Goal: Feedback & Contribution: Submit feedback/report problem

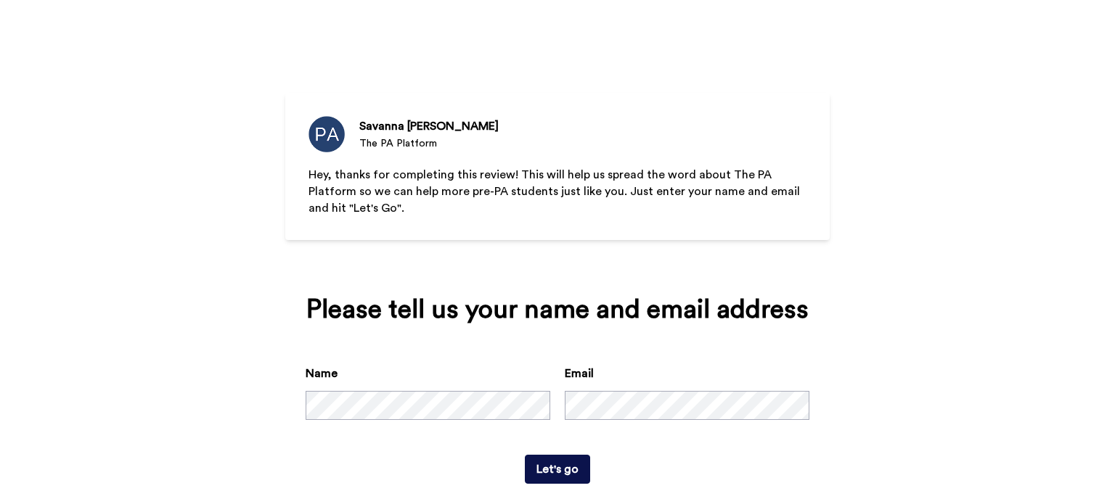
click at [555, 475] on button "Let's go" at bounding box center [557, 469] width 65 height 29
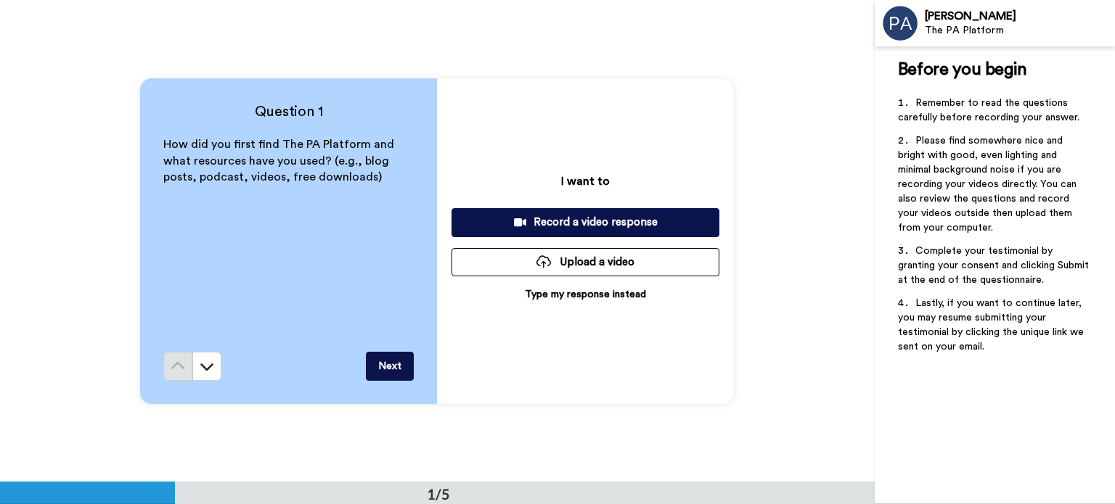
click at [578, 298] on p "Type my response instead" at bounding box center [585, 294] width 121 height 15
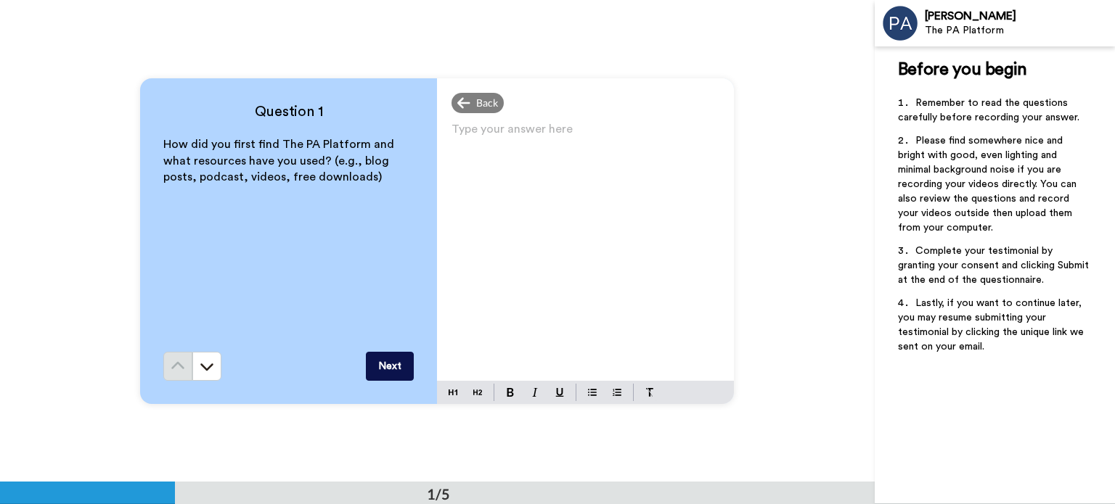
click at [544, 197] on div "Type your answer here ﻿" at bounding box center [585, 250] width 297 height 262
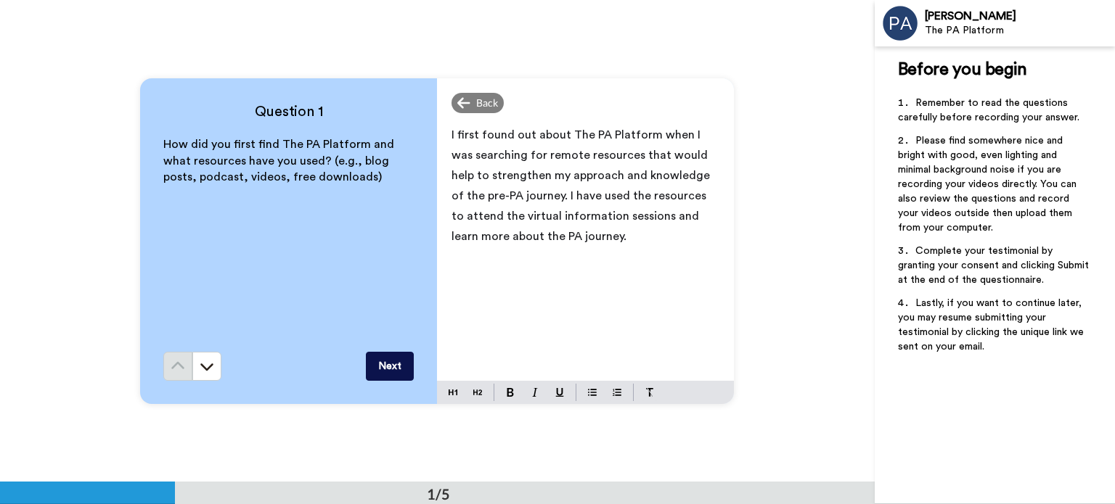
click at [368, 369] on button "Next" at bounding box center [390, 366] width 48 height 29
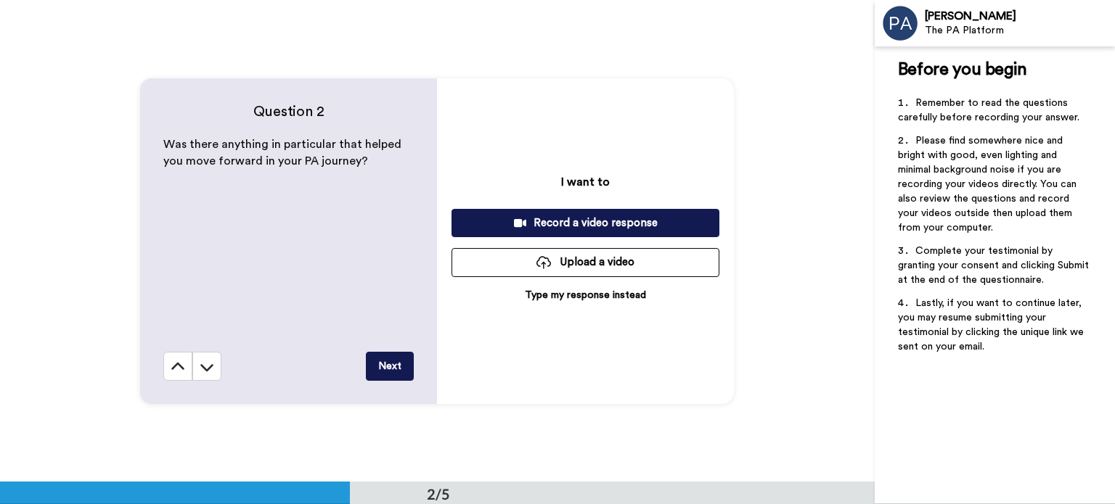
scroll to position [482, 0]
click at [627, 295] on p "Type my response instead" at bounding box center [585, 295] width 121 height 15
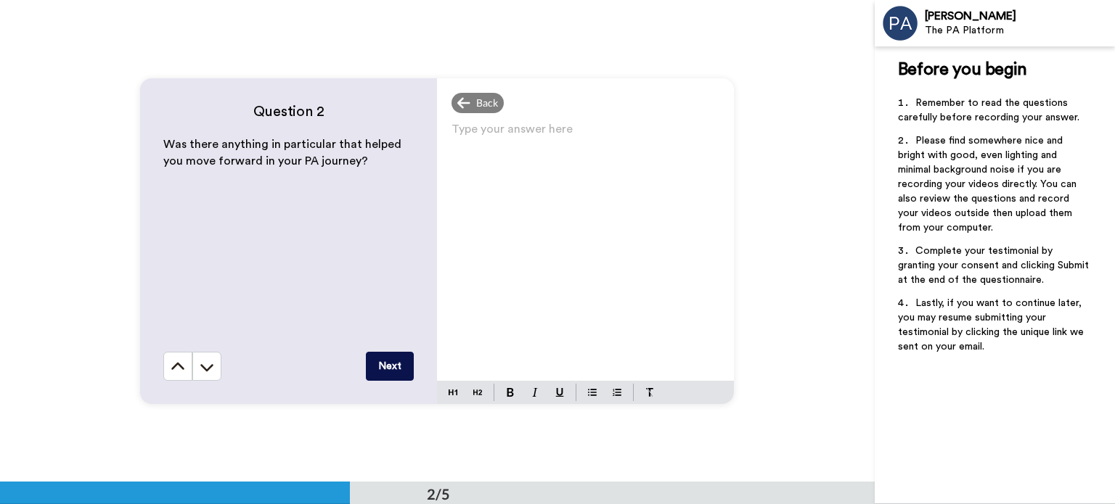
click at [615, 179] on div "Type your answer here ﻿" at bounding box center [585, 250] width 297 height 262
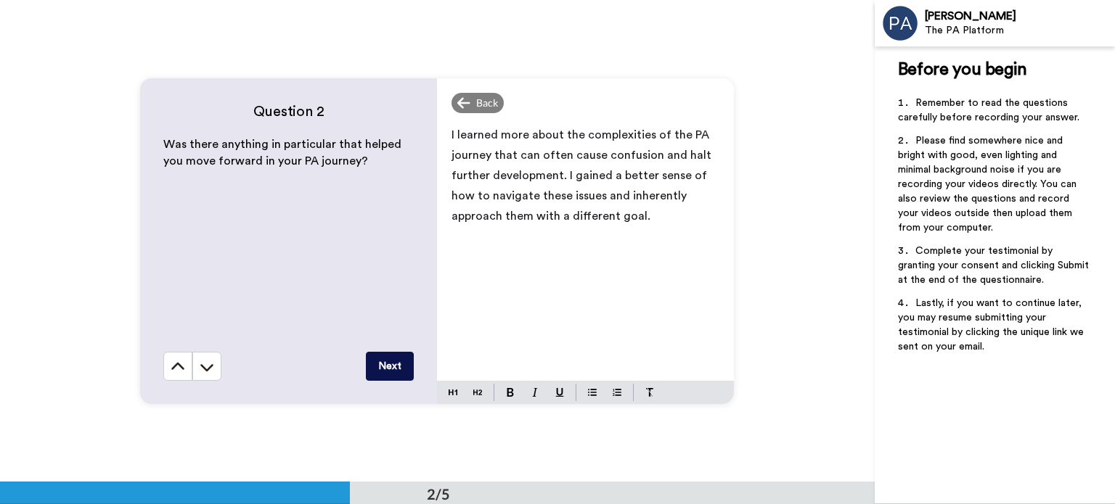
click at [385, 355] on button "Next" at bounding box center [390, 366] width 48 height 29
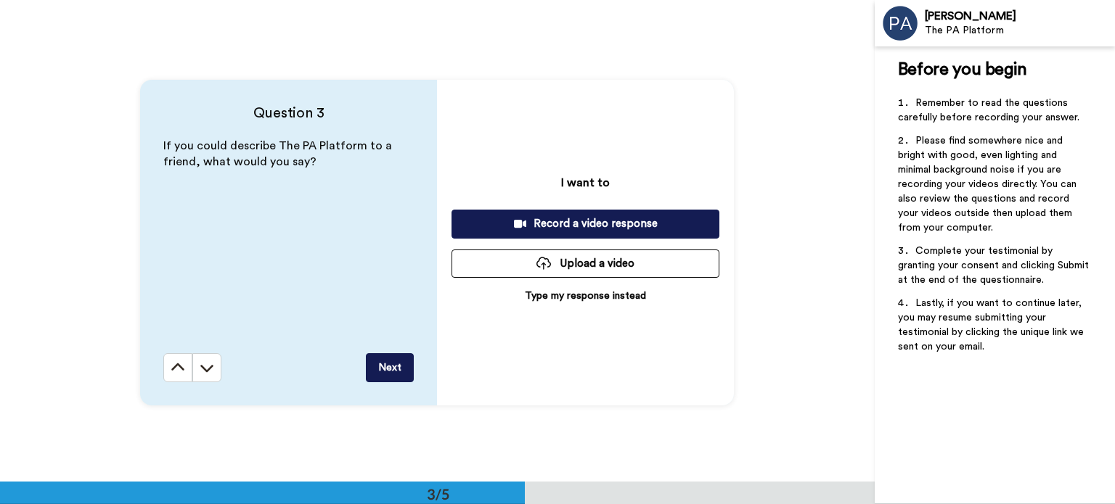
scroll to position [965, 0]
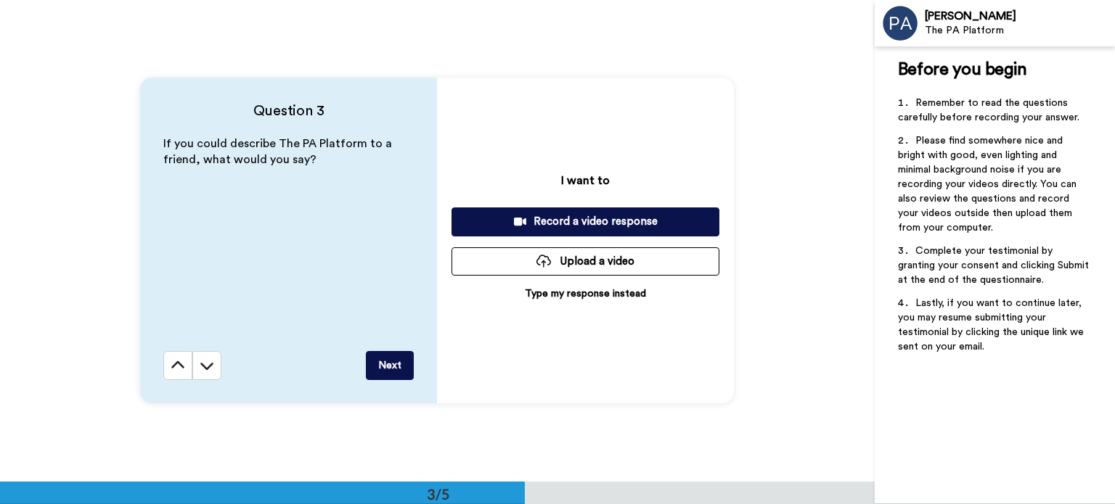
click at [563, 292] on p "Type my response instead" at bounding box center [585, 294] width 121 height 15
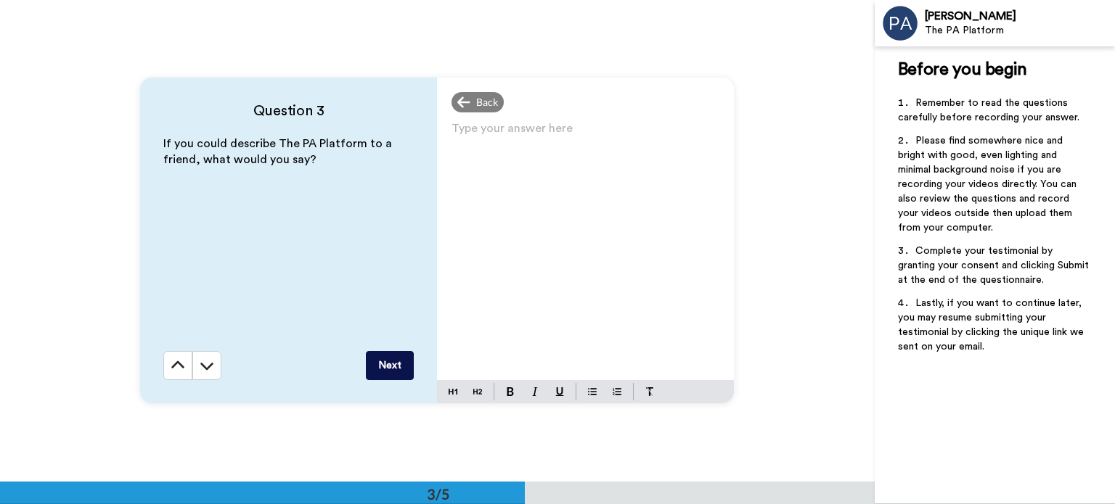
click at [592, 197] on div "Type your answer here ﻿" at bounding box center [585, 249] width 297 height 262
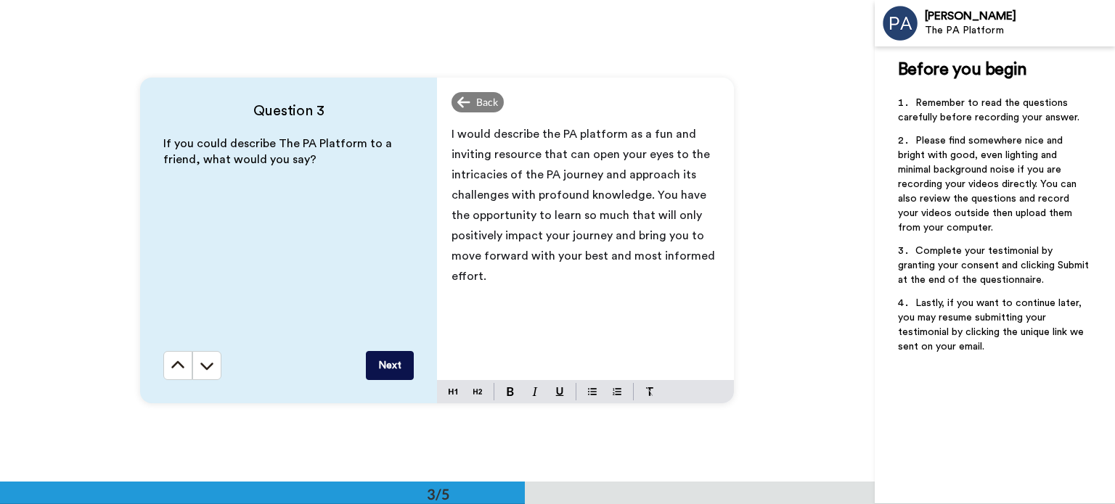
click at [393, 367] on button "Next" at bounding box center [390, 365] width 48 height 29
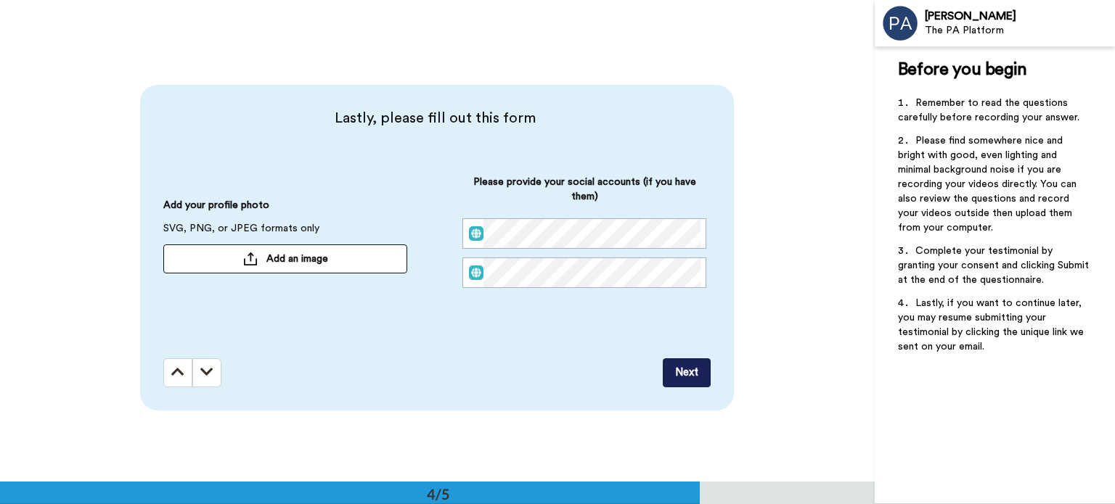
scroll to position [1447, 0]
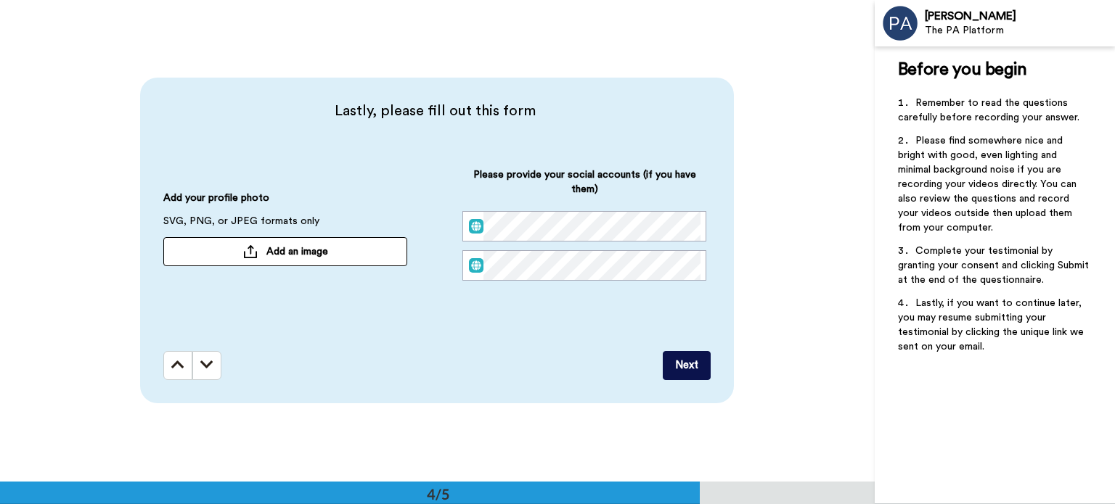
click at [343, 254] on button "Add an image" at bounding box center [285, 251] width 244 height 29
click at [685, 361] on button "Next" at bounding box center [687, 365] width 48 height 29
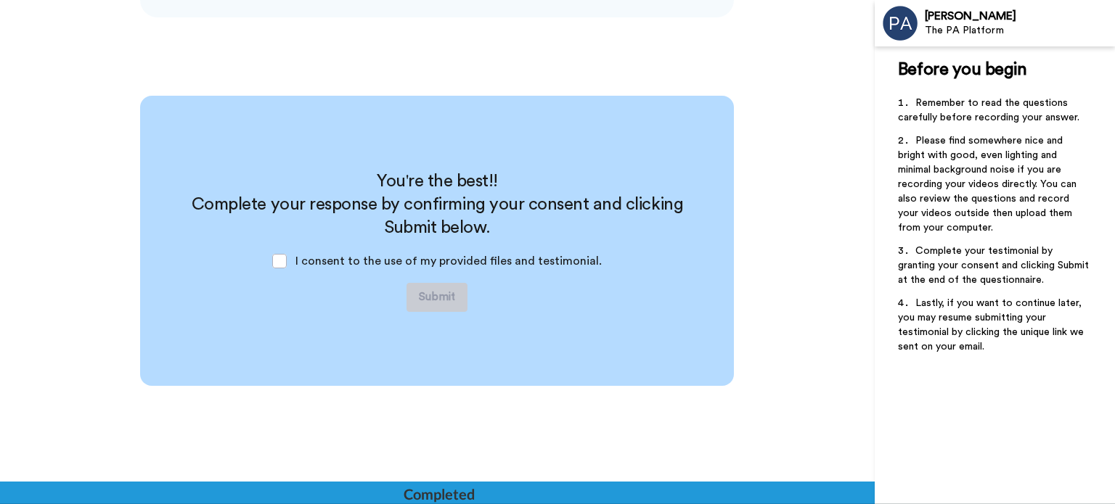
scroll to position [1834, 0]
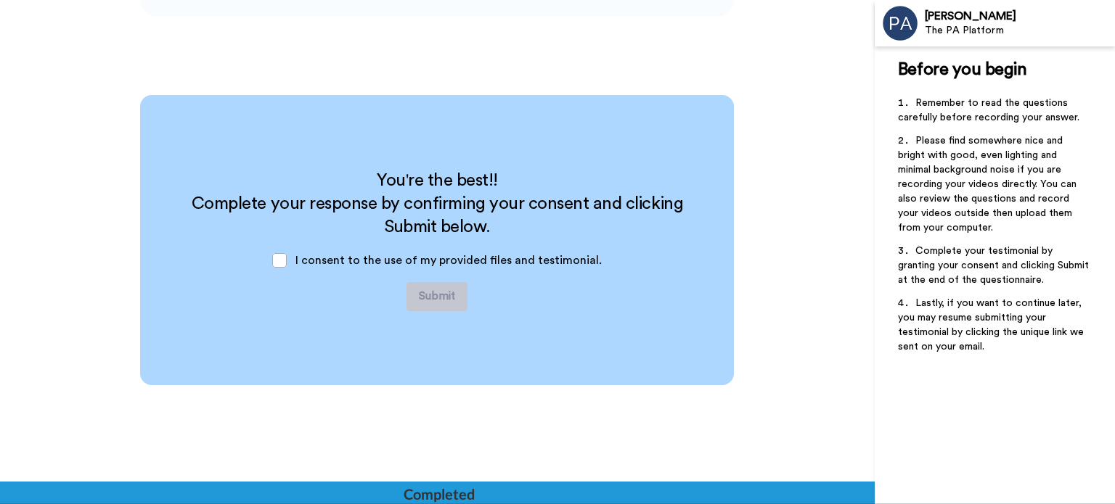
click at [290, 261] on div "I consent to the use of my provided files and testimonial." at bounding box center [437, 261] width 353 height 44
click at [284, 261] on span at bounding box center [279, 260] width 15 height 15
click at [444, 302] on button "Submit" at bounding box center [436, 296] width 61 height 29
